Goal: Find specific page/section: Find specific page/section

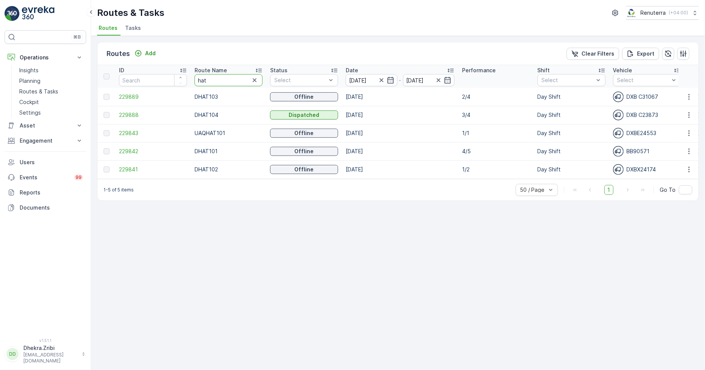
click at [221, 78] on input "hat" at bounding box center [229, 80] width 68 height 12
type input "roro"
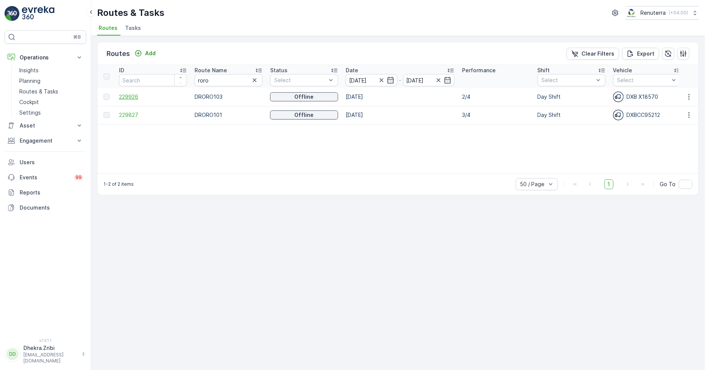
click at [133, 94] on span "229926" at bounding box center [153, 97] width 68 height 8
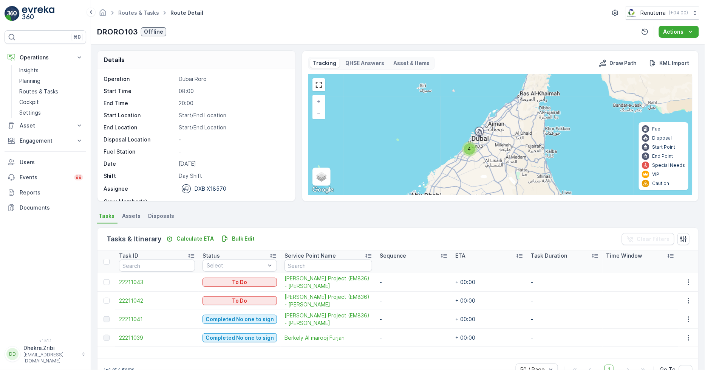
scroll to position [20, 0]
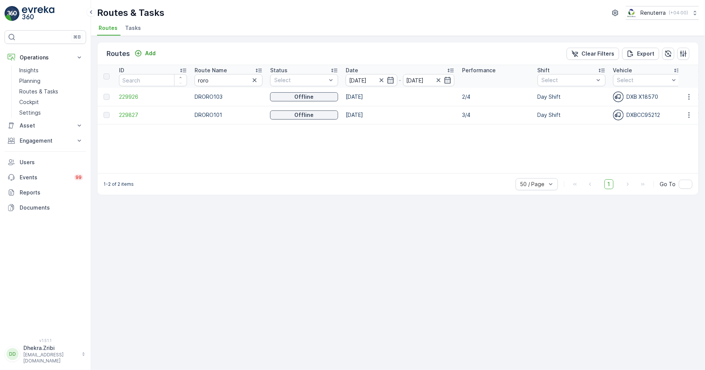
click at [255, 80] on icon "button" at bounding box center [255, 80] width 8 height 8
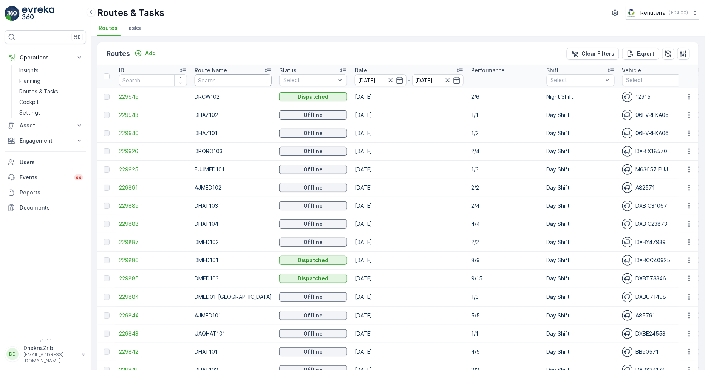
click at [231, 78] on input "text" at bounding box center [233, 80] width 77 height 12
type input "roro"
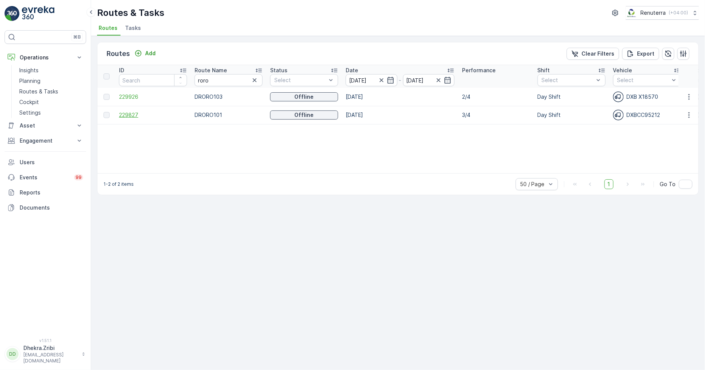
click at [129, 111] on span "229827" at bounding box center [153, 115] width 68 height 8
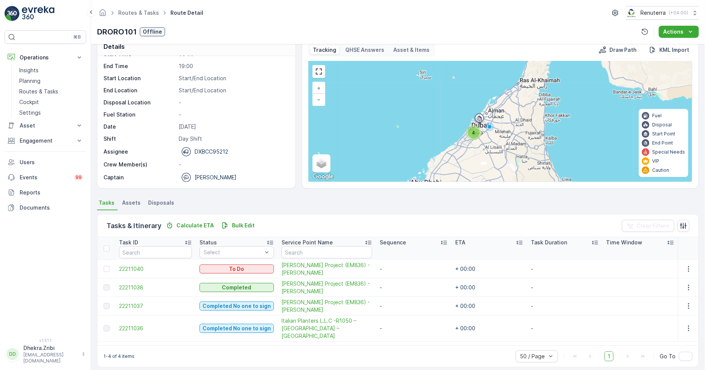
scroll to position [20, 0]
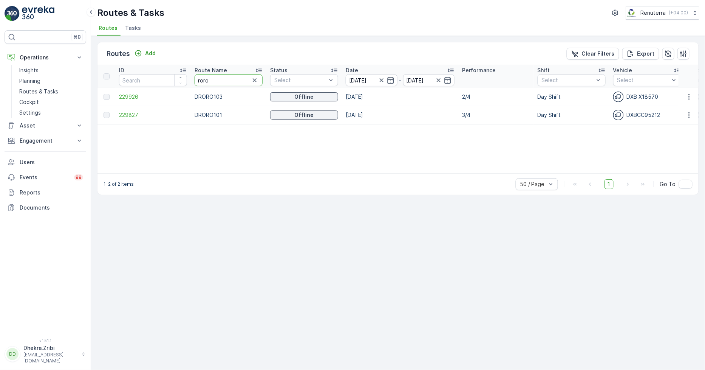
click at [227, 80] on input "roro" at bounding box center [229, 80] width 68 height 12
type input "hst"
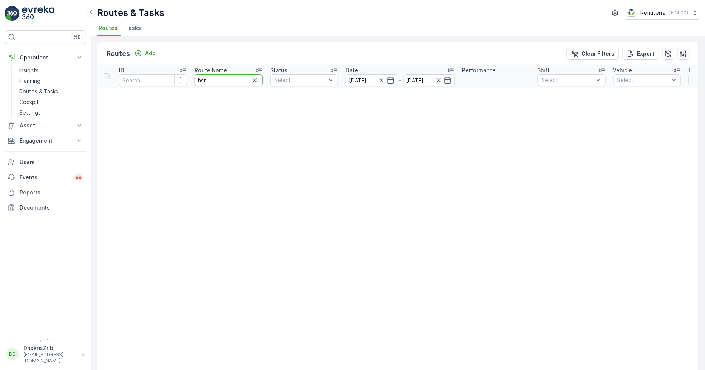
click at [214, 80] on input "hst" at bounding box center [229, 80] width 68 height 12
type input "hat"
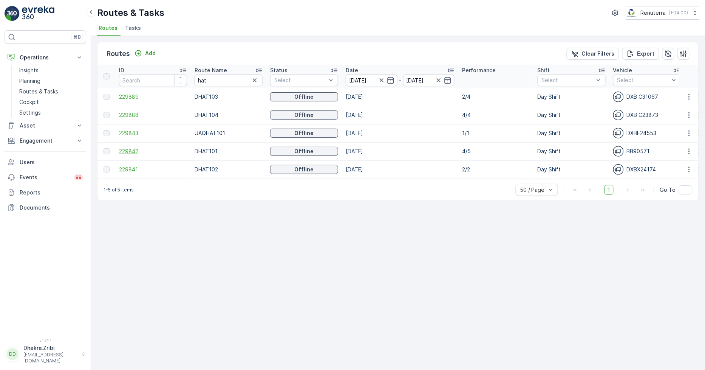
click at [129, 149] on span "229842" at bounding box center [153, 151] width 68 height 8
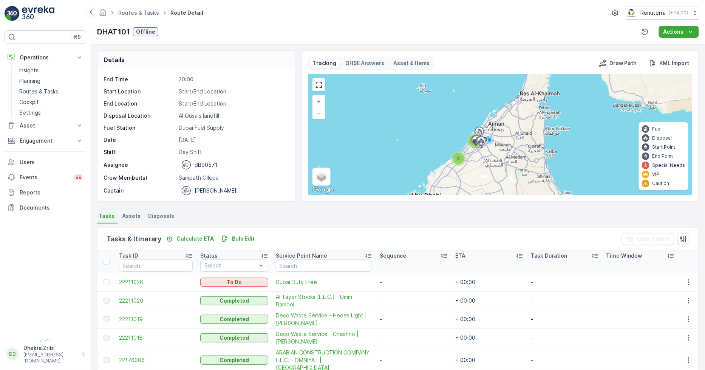
scroll to position [27, 0]
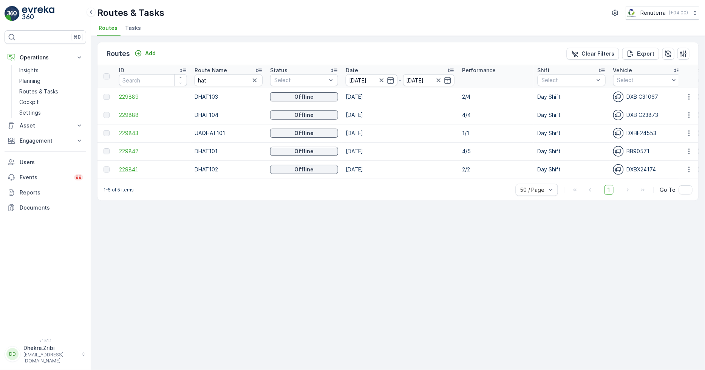
click at [125, 165] on span "229841" at bounding box center [153, 169] width 68 height 8
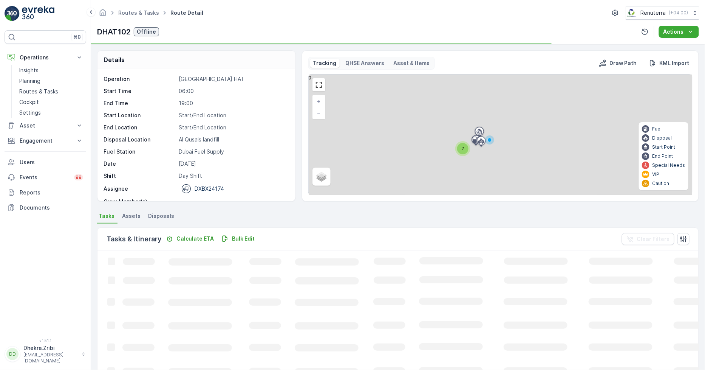
scroll to position [24, 0]
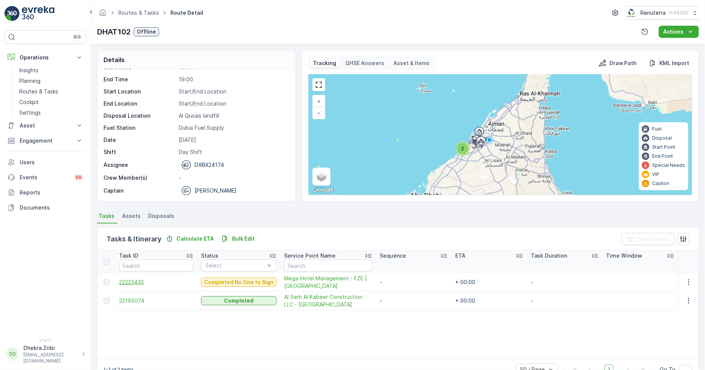
click at [141, 281] on span "22223430" at bounding box center [156, 282] width 74 height 8
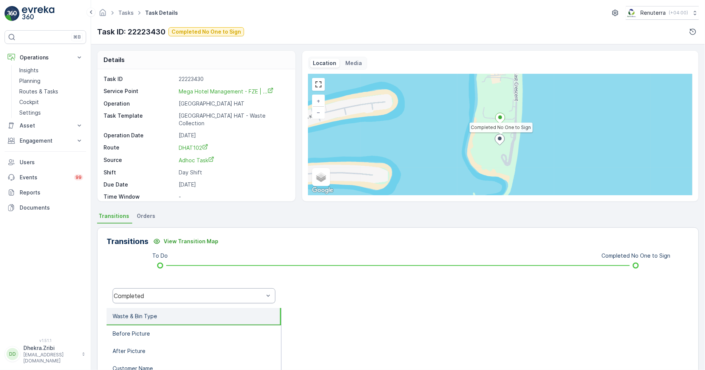
click at [153, 289] on div "Completed" at bounding box center [194, 295] width 163 height 15
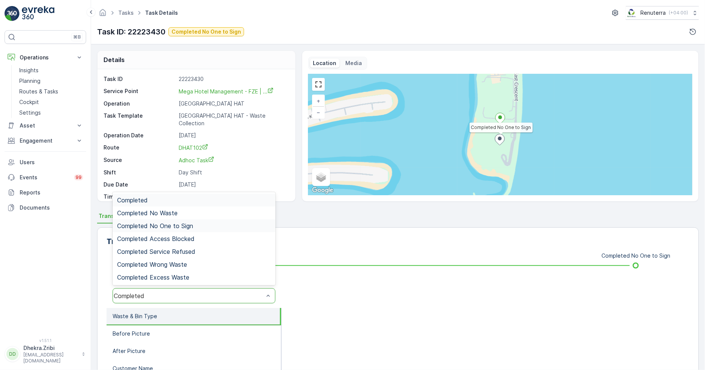
click at [183, 226] on span "Completed No One to Sign" at bounding box center [155, 225] width 76 height 7
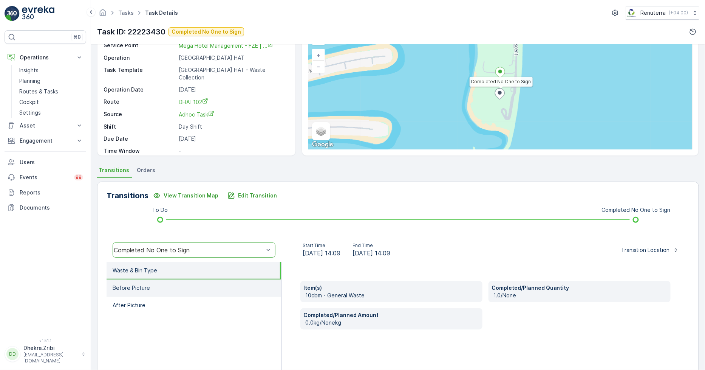
scroll to position [106, 0]
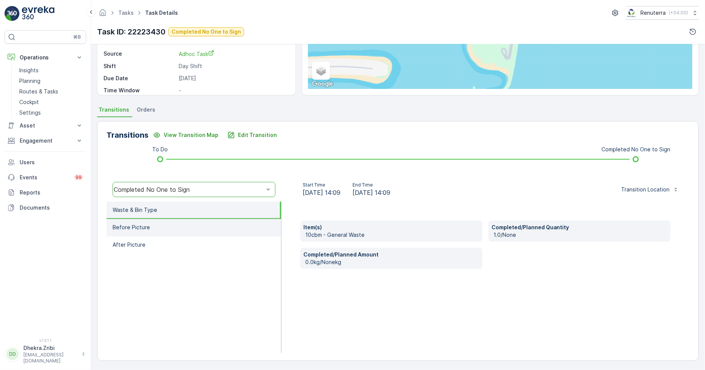
click at [220, 227] on li "Before Picture" at bounding box center [194, 227] width 175 height 17
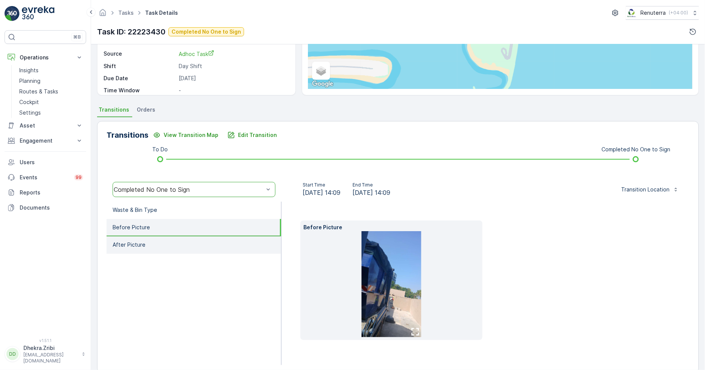
click at [206, 241] on li "After Picture" at bounding box center [194, 244] width 175 height 17
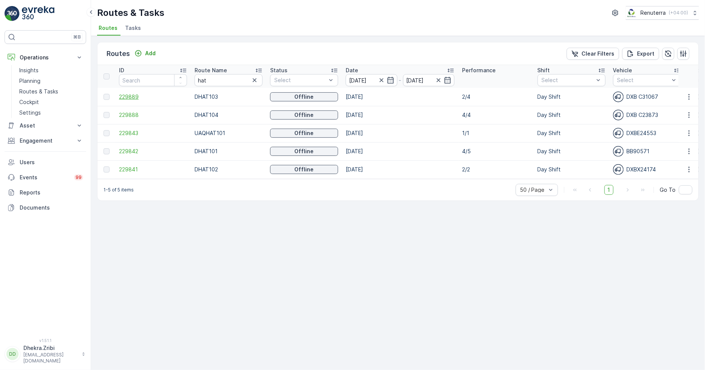
click at [128, 94] on span "229889" at bounding box center [153, 97] width 68 height 8
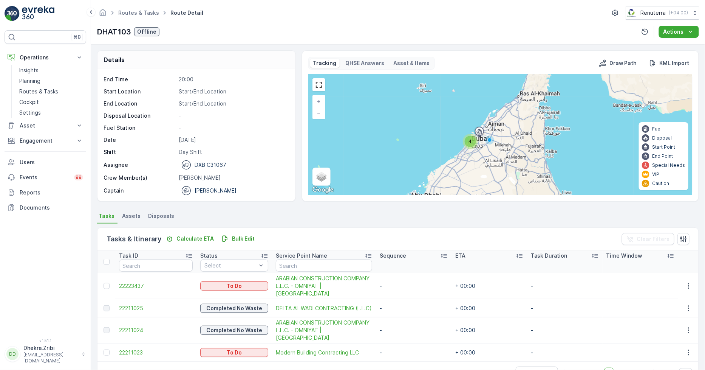
scroll to position [20, 0]
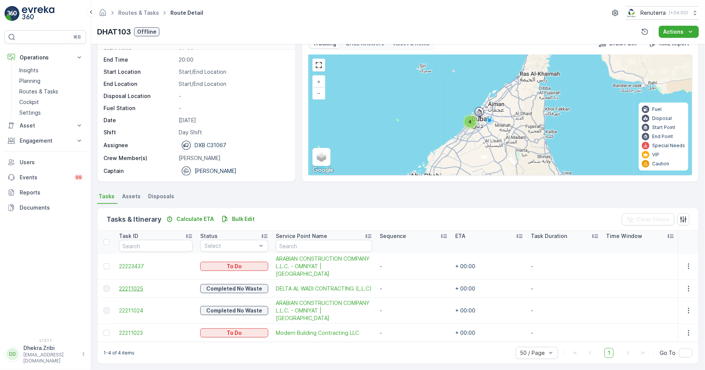
click at [127, 285] on span "22211025" at bounding box center [156, 289] width 74 height 8
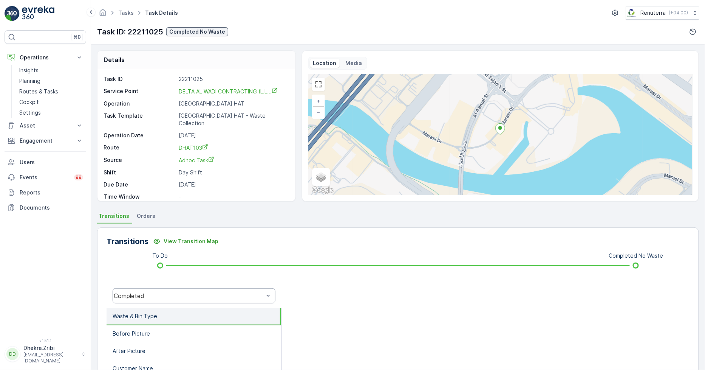
click at [138, 290] on div "Completed" at bounding box center [194, 295] width 163 height 15
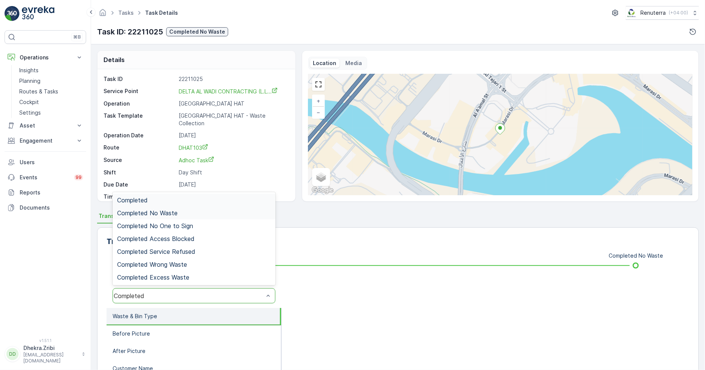
click at [181, 214] on div "Completed No Waste" at bounding box center [194, 212] width 154 height 7
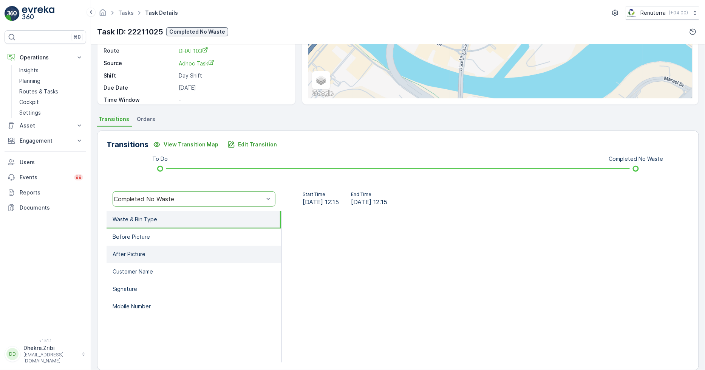
scroll to position [106, 0]
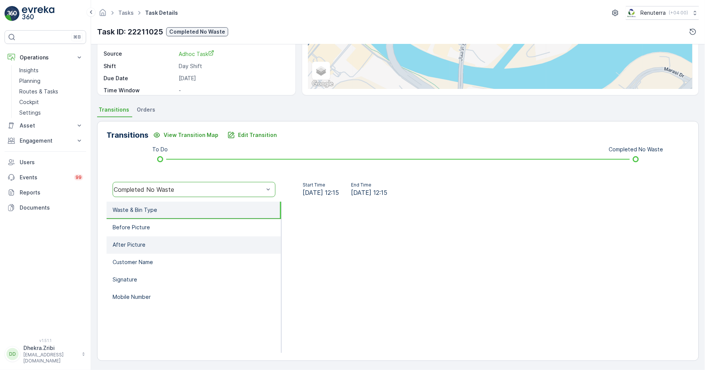
click at [226, 243] on li "After Picture" at bounding box center [194, 244] width 175 height 17
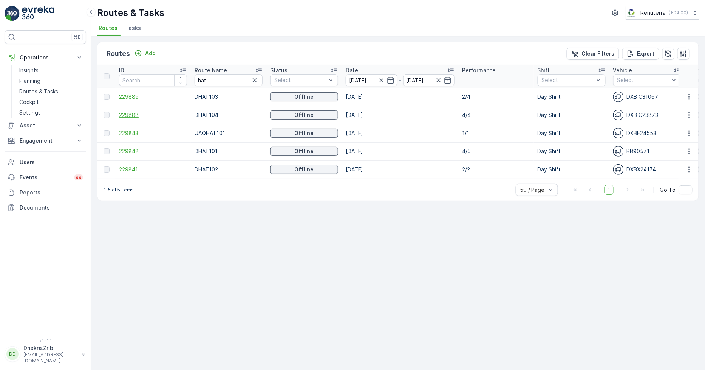
click at [129, 114] on span "229888" at bounding box center [153, 115] width 68 height 8
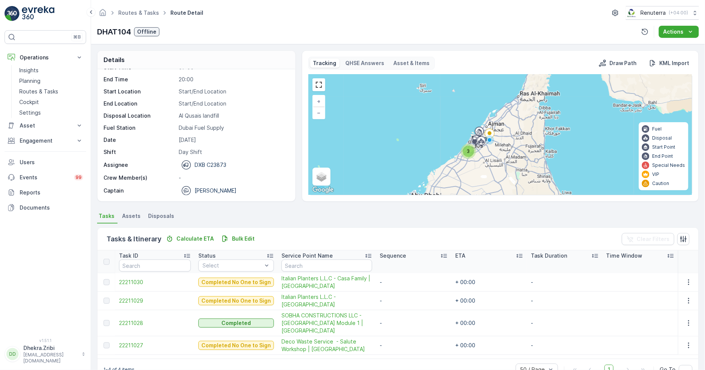
scroll to position [20, 0]
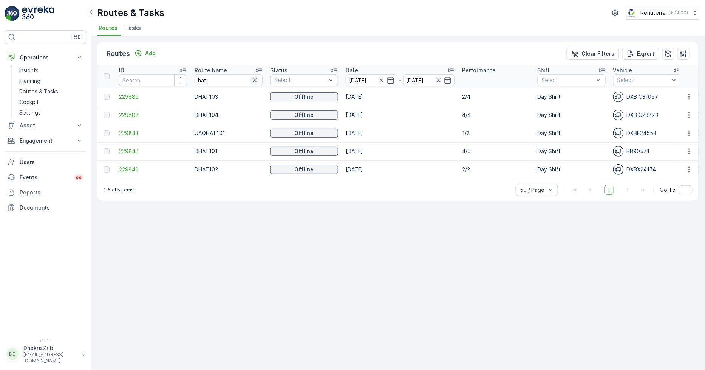
click at [255, 79] on icon "button" at bounding box center [255, 80] width 4 height 4
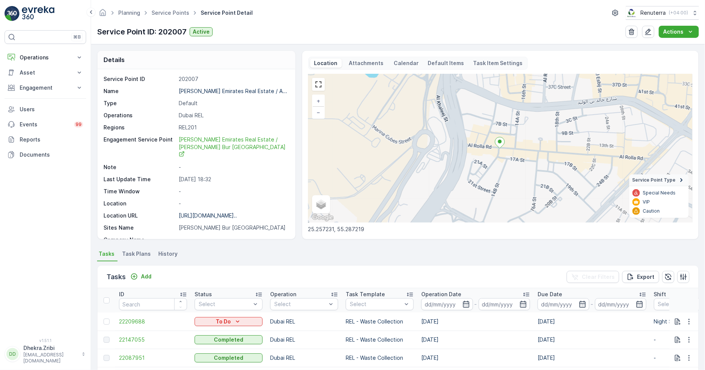
scroll to position [42, 0]
